Goal: Task Accomplishment & Management: Manage account settings

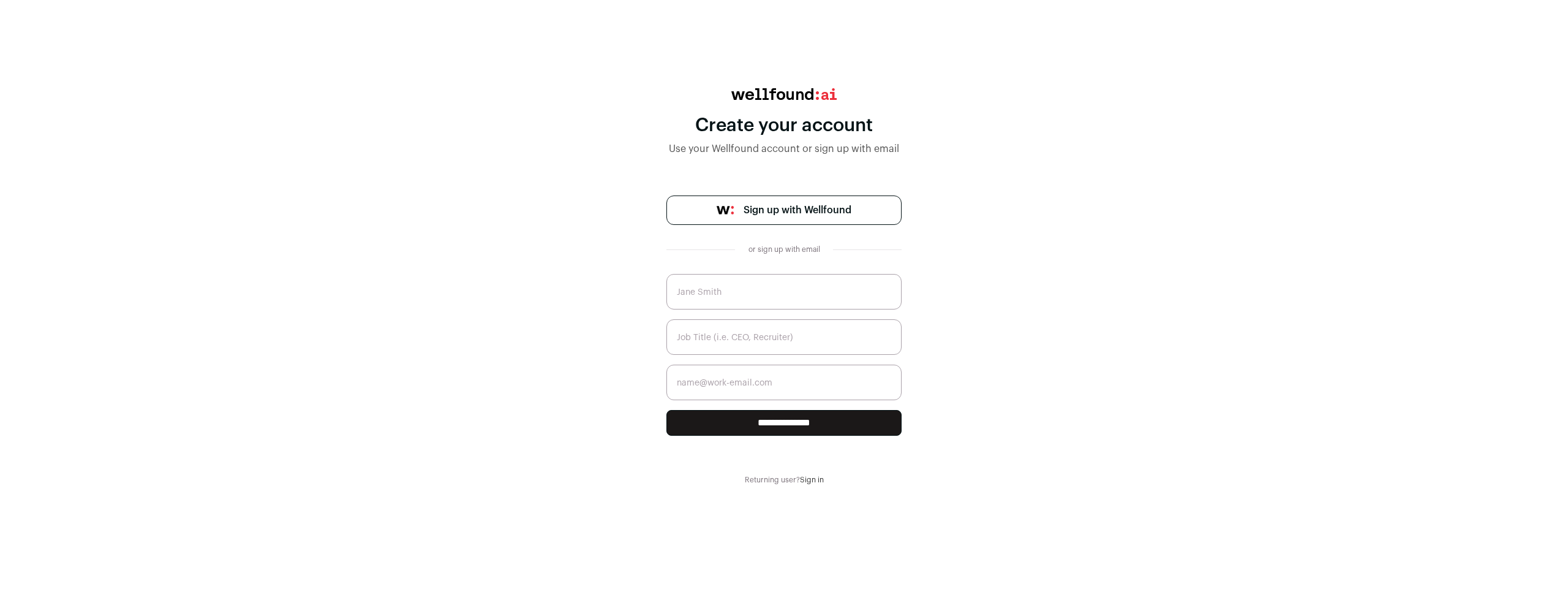
click at [810, 483] on link "Sign in" at bounding box center [812, 479] width 24 height 7
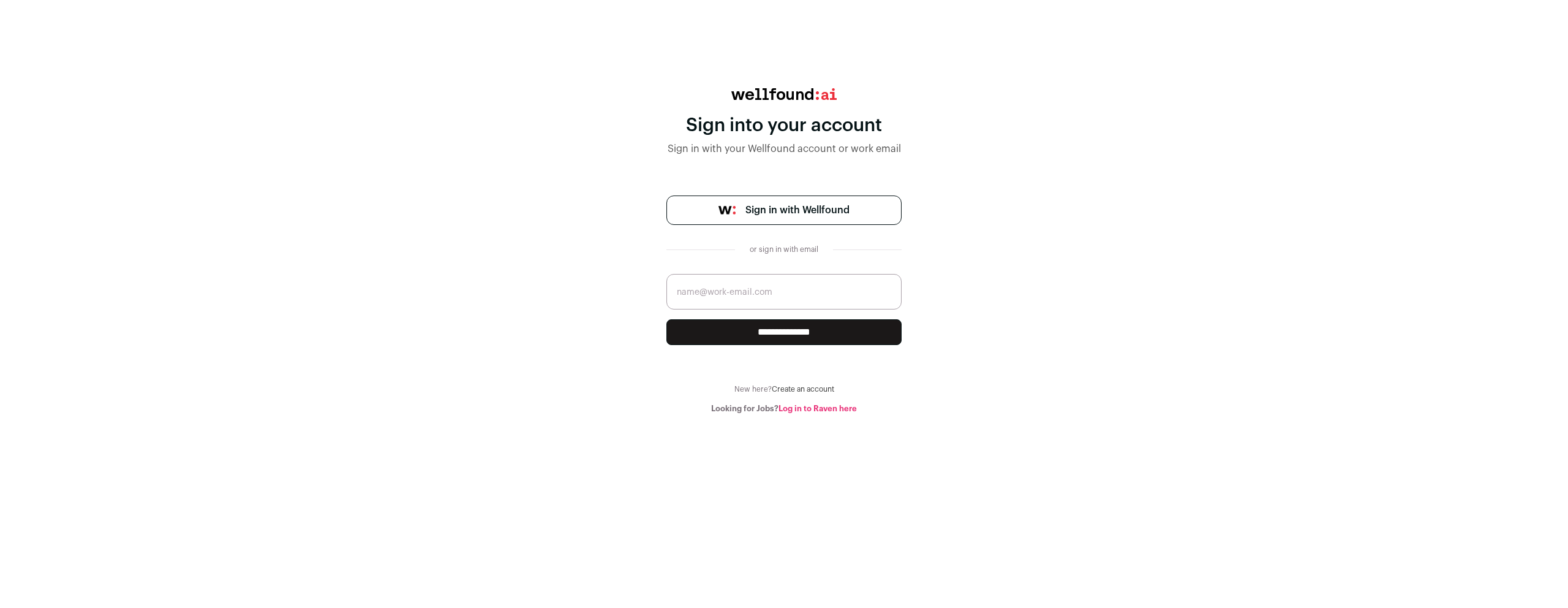
click at [750, 298] on input "email" at bounding box center [784, 291] width 235 height 36
click at [886, 414] on com-1password-button at bounding box center [784, 414] width 1568 height 0
click at [883, 414] on com-1password-button at bounding box center [784, 414] width 1568 height 0
type input "Theo@sheltonai.com"
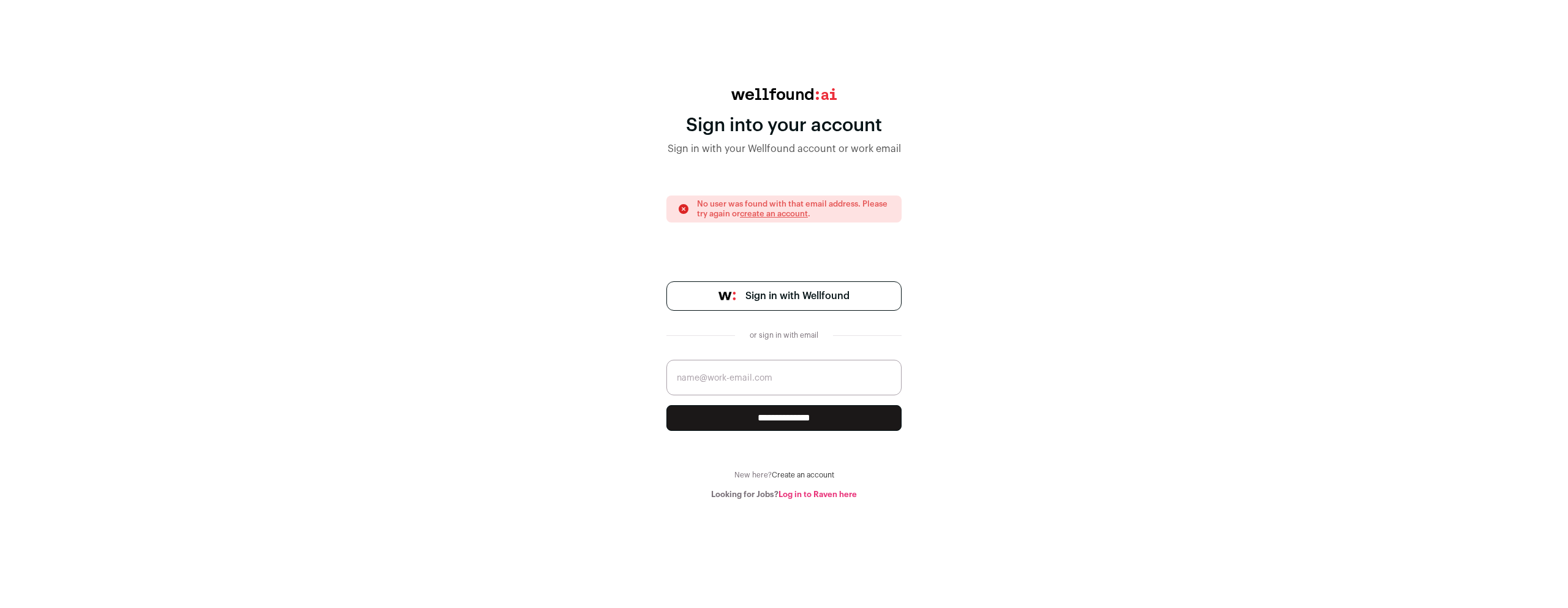
click at [782, 388] on input "email" at bounding box center [784, 377] width 235 height 36
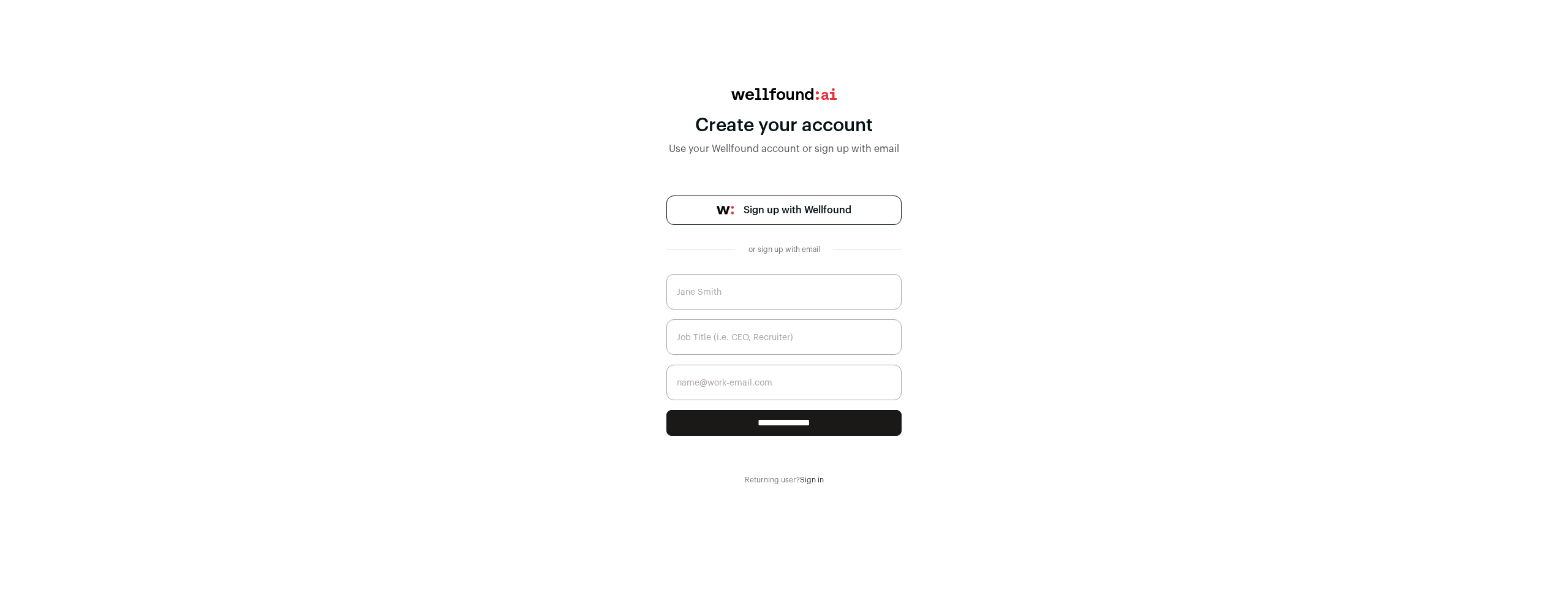
click at [813, 480] on link "Sign in" at bounding box center [812, 479] width 24 height 7
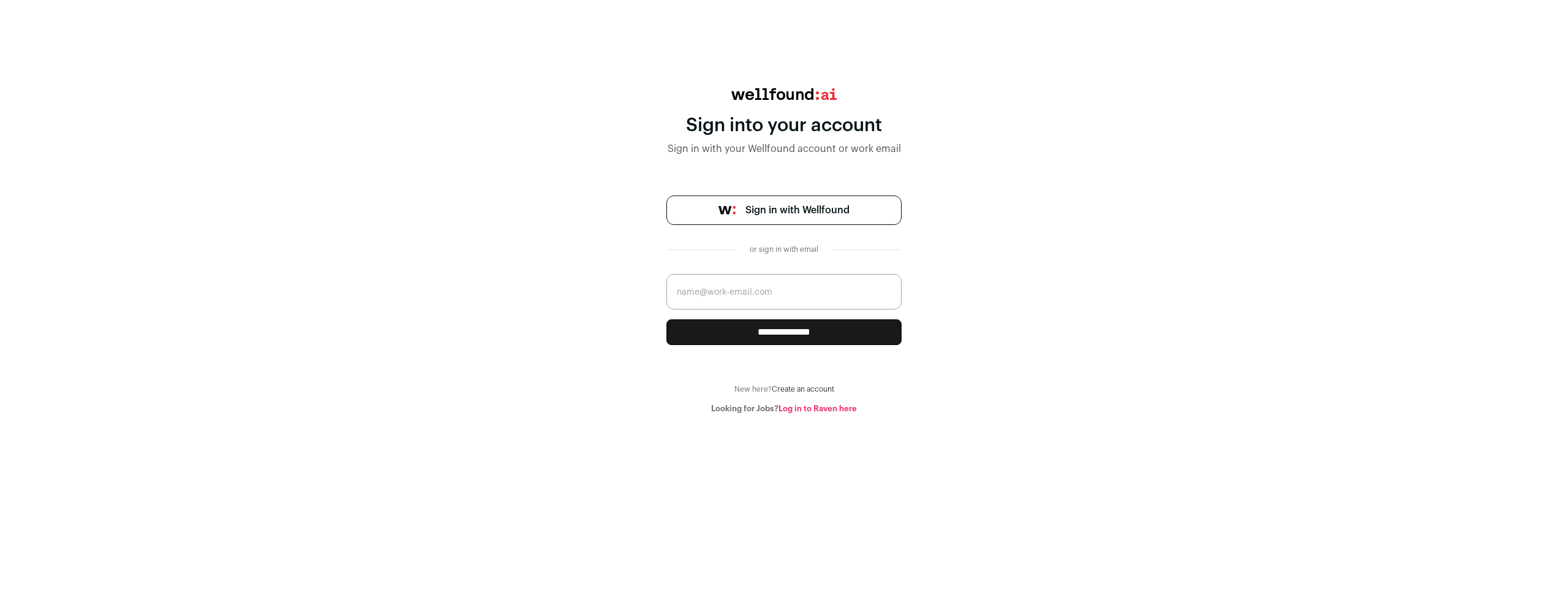
click at [740, 281] on input "email" at bounding box center [784, 291] width 235 height 36
type input "Theo@sheltonai.com"
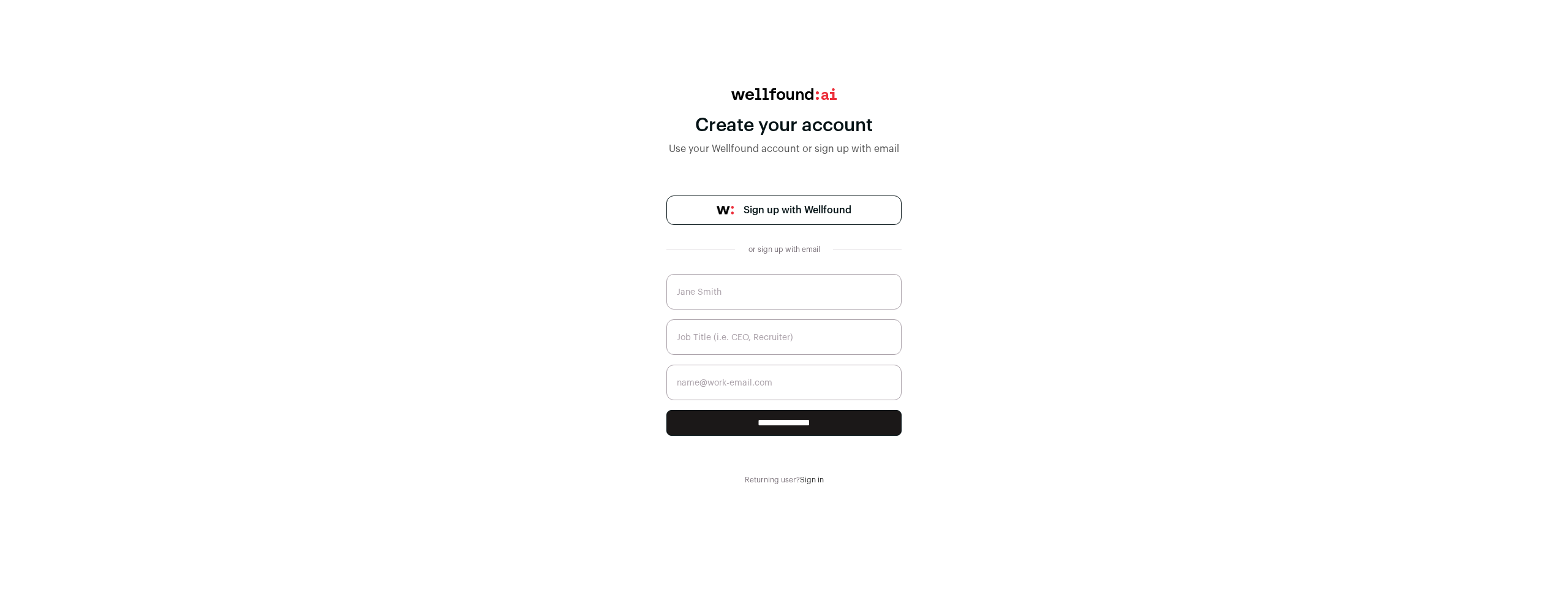
click at [812, 479] on link "Sign in" at bounding box center [812, 479] width 24 height 7
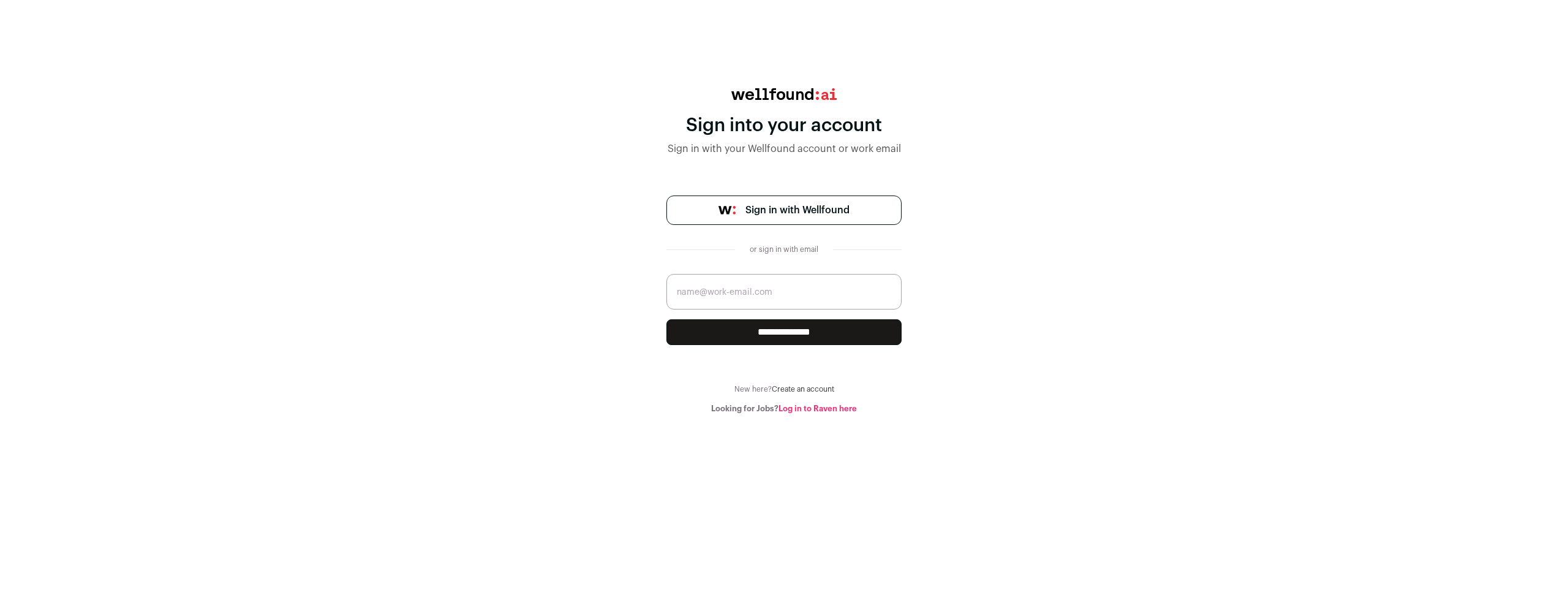
click at [781, 208] on span "Sign in with Wellfound" at bounding box center [797, 210] width 104 height 15
